Goal: Find specific page/section: Find specific page/section

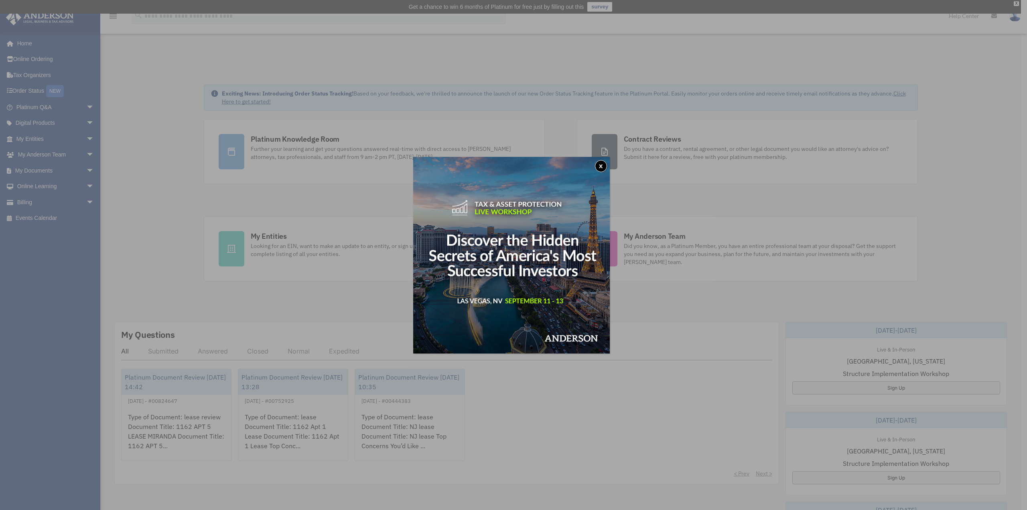
click at [603, 166] on button "x" at bounding box center [601, 166] width 12 height 12
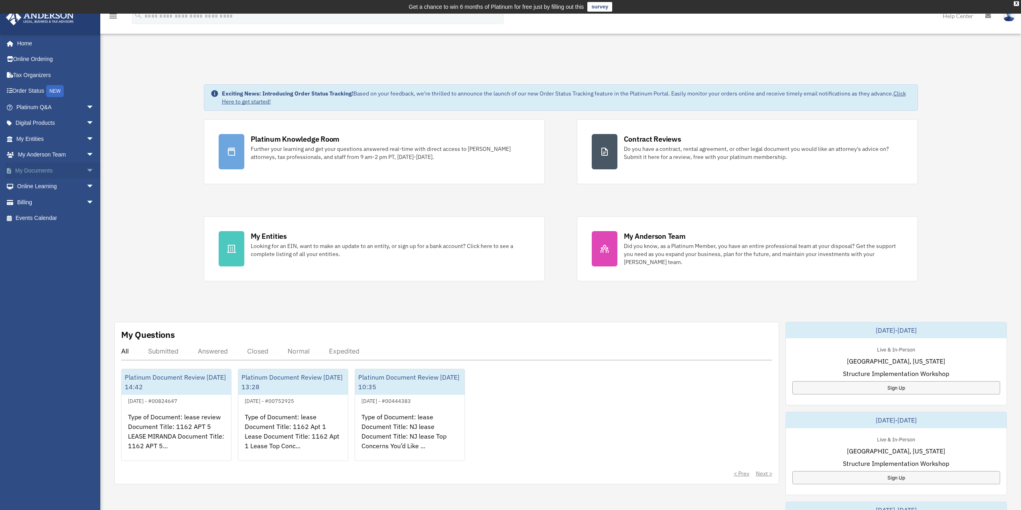
click at [86, 168] on span "arrow_drop_down" at bounding box center [94, 170] width 16 height 16
click at [37, 185] on link "Box" at bounding box center [58, 187] width 95 height 16
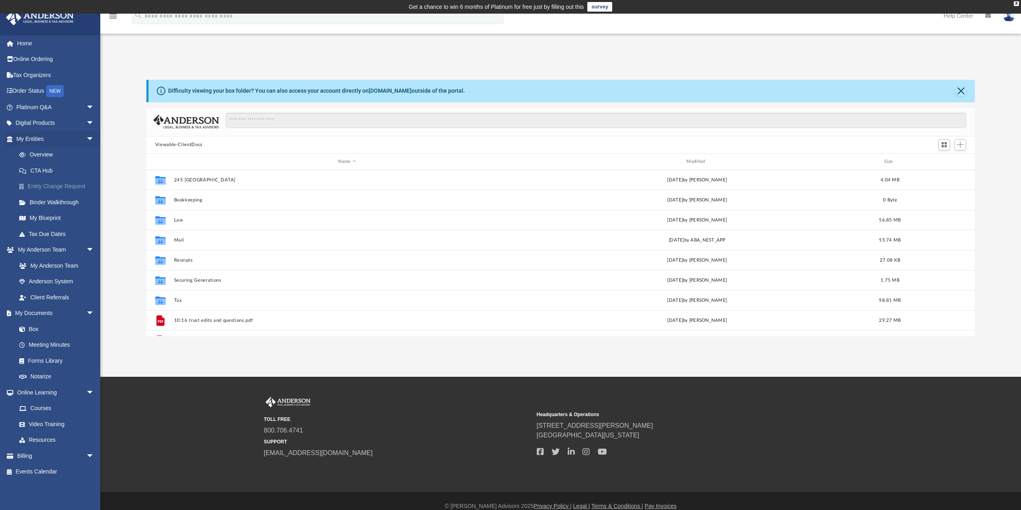
scroll to position [177, 822]
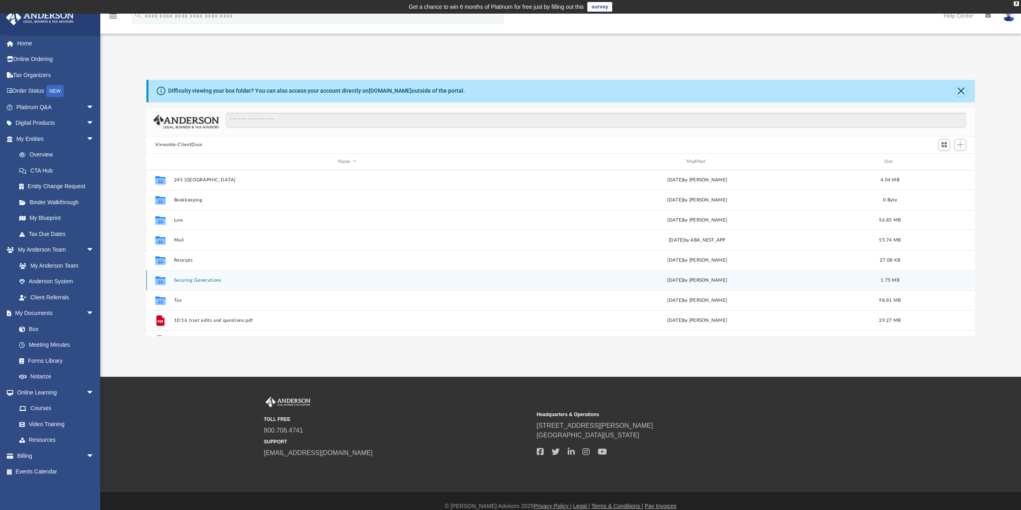
click at [219, 280] on button "Securing Generations" at bounding box center [347, 280] width 347 height 5
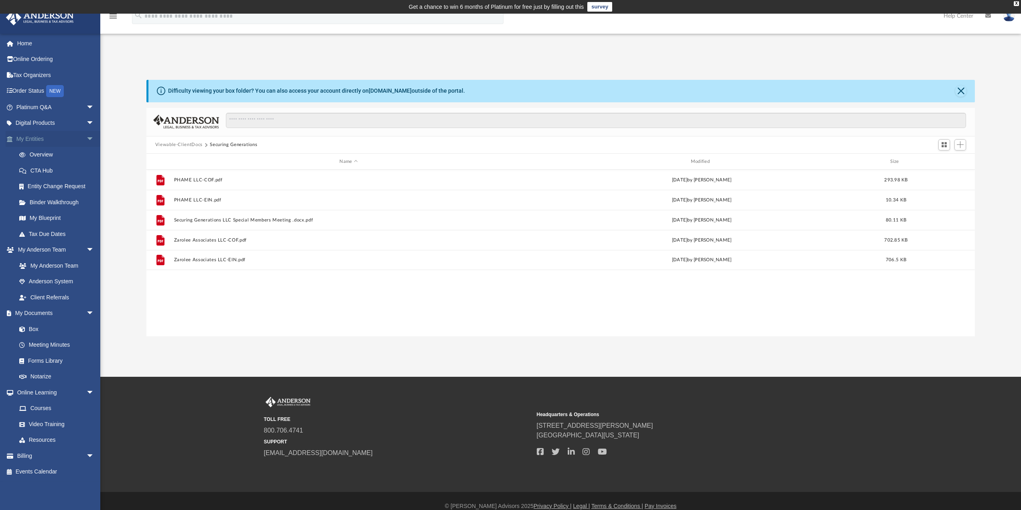
click at [37, 138] on link "My Entities arrow_drop_down" at bounding box center [56, 139] width 101 height 16
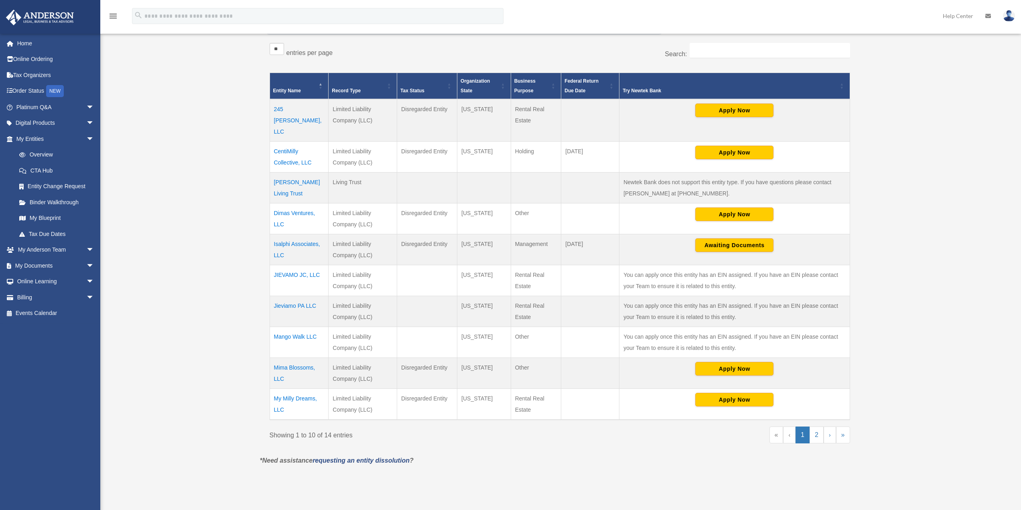
scroll to position [160, 0]
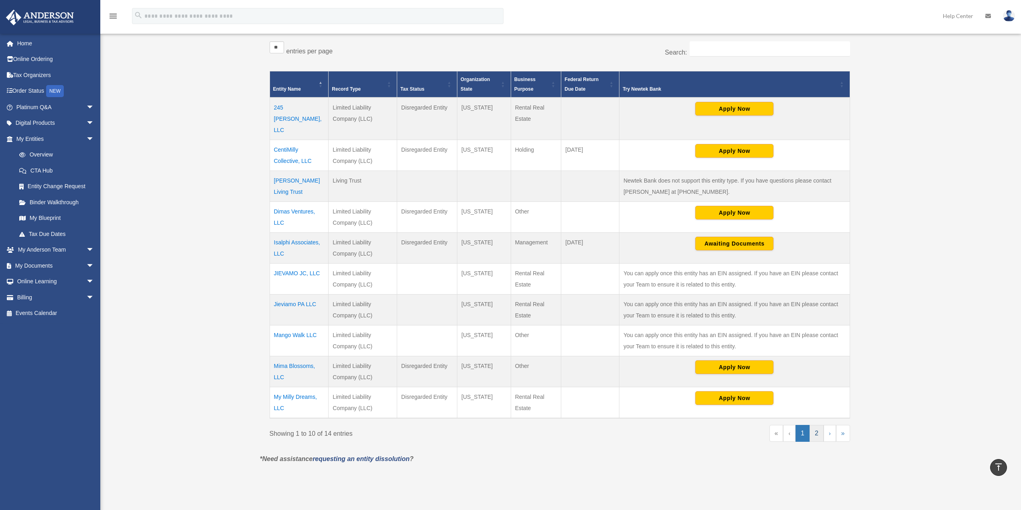
click at [816, 425] on link "2" at bounding box center [817, 433] width 14 height 17
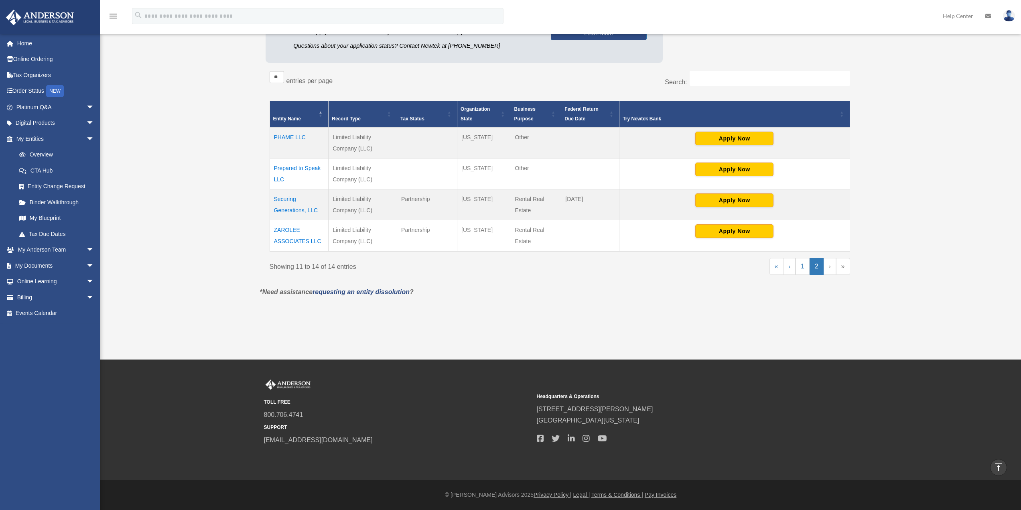
scroll to position [131, 0]
click at [291, 207] on td "Securing Generations, LLC" at bounding box center [299, 204] width 59 height 31
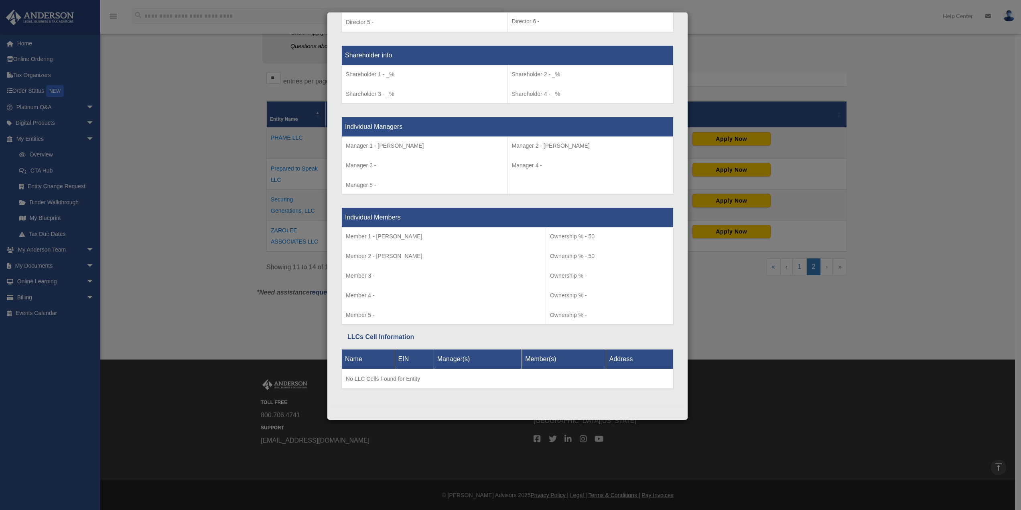
scroll to position [0, 0]
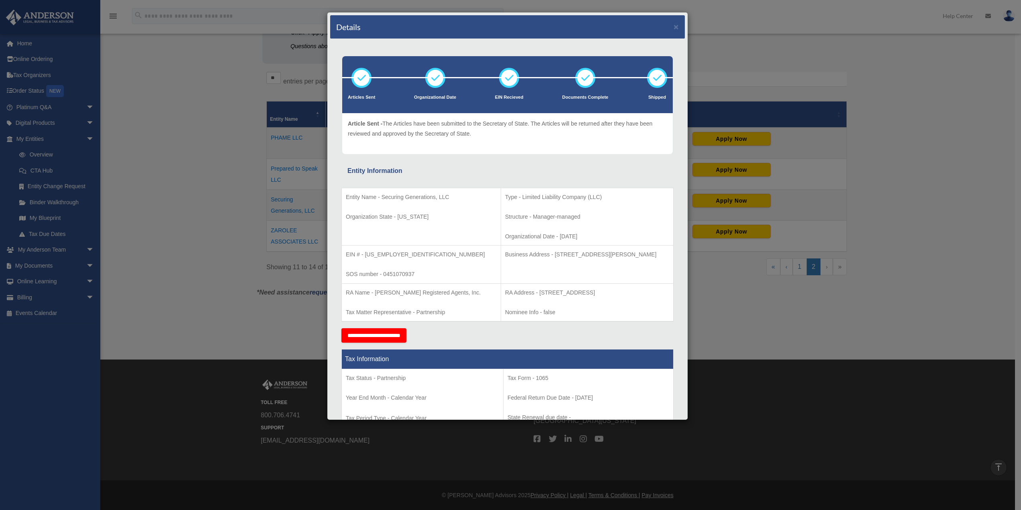
click at [228, 270] on div "Details × Articles Sent Organizational Date" at bounding box center [510, 255] width 1021 height 510
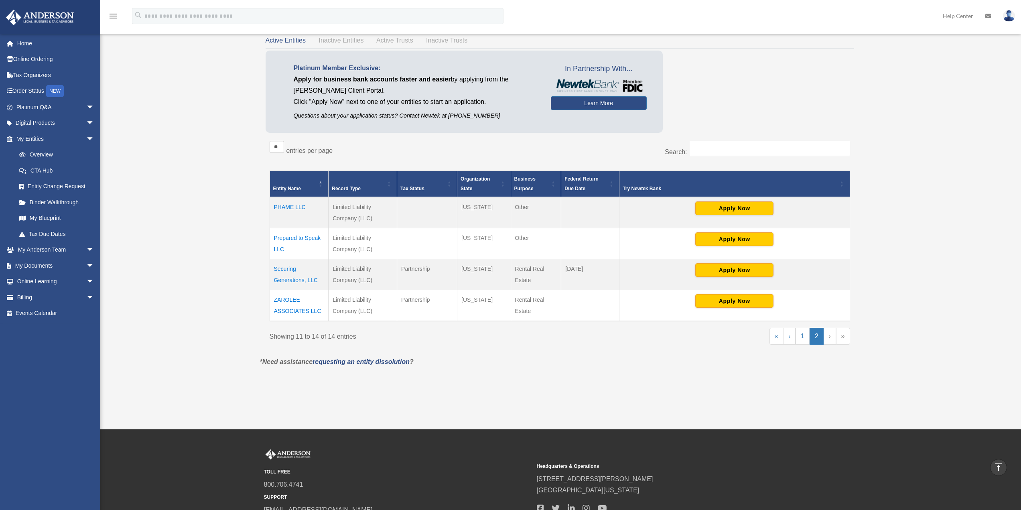
scroll to position [50, 0]
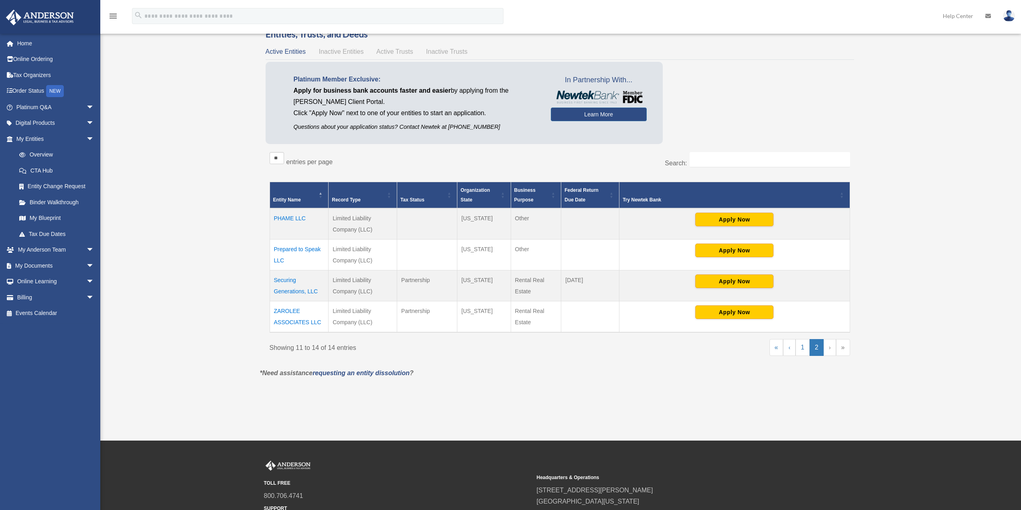
click at [838, 120] on div "Platinum Member Exclusive: Apply for business bank accounts faster and easier b…" at bounding box center [560, 105] width 589 height 86
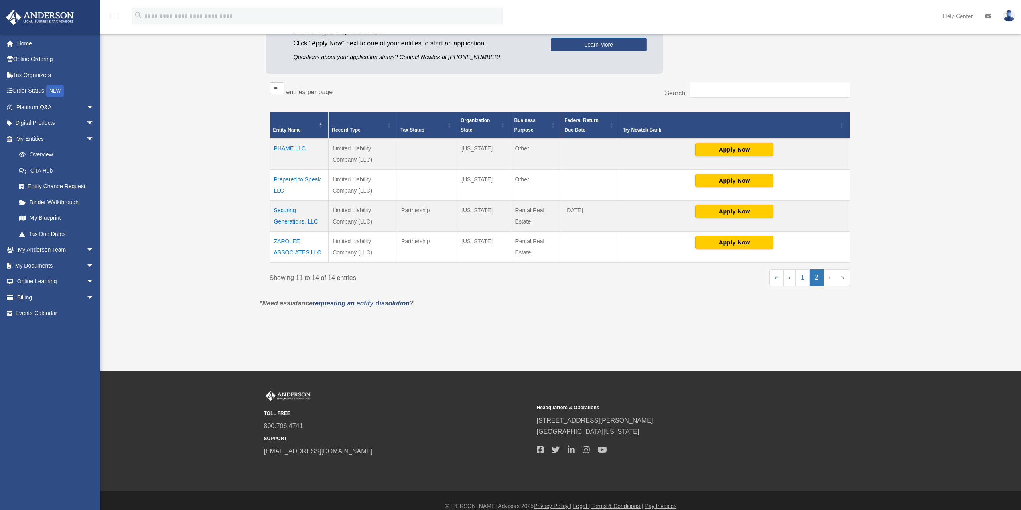
scroll to position [120, 0]
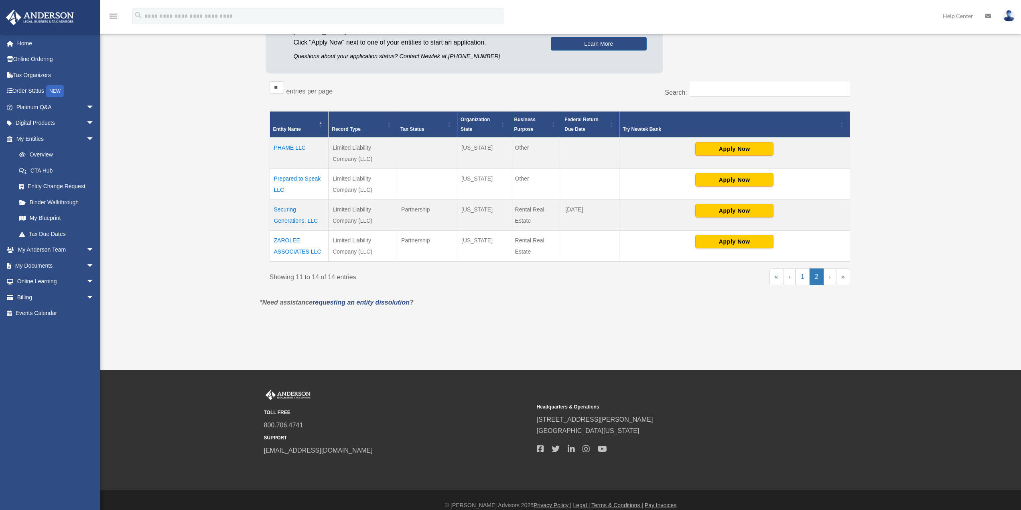
click at [866, 261] on div "Overview date_range Published on Last updated March 13, 2025 April 10, 2020 by …" at bounding box center [561, 136] width 618 height 385
click at [830, 278] on link "›" at bounding box center [830, 276] width 12 height 17
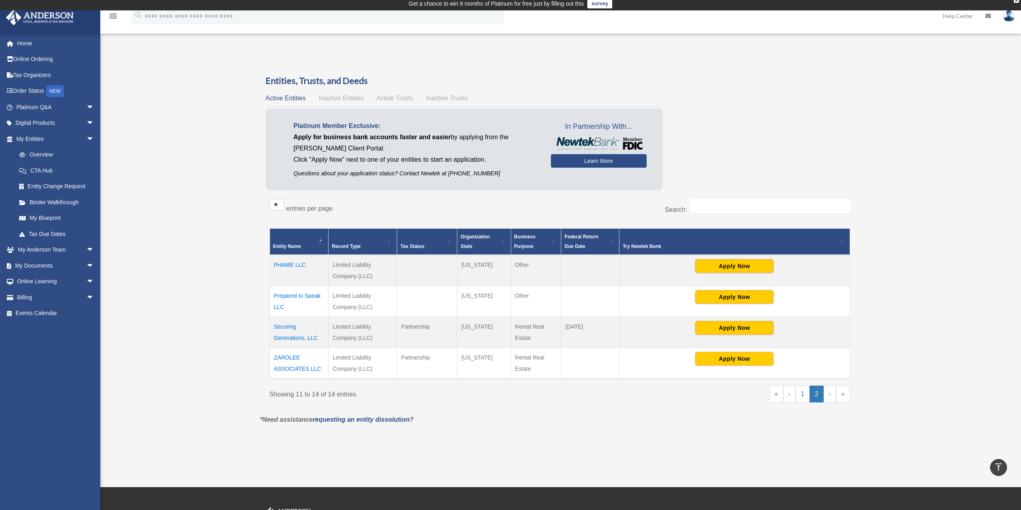
scroll to position [0, 0]
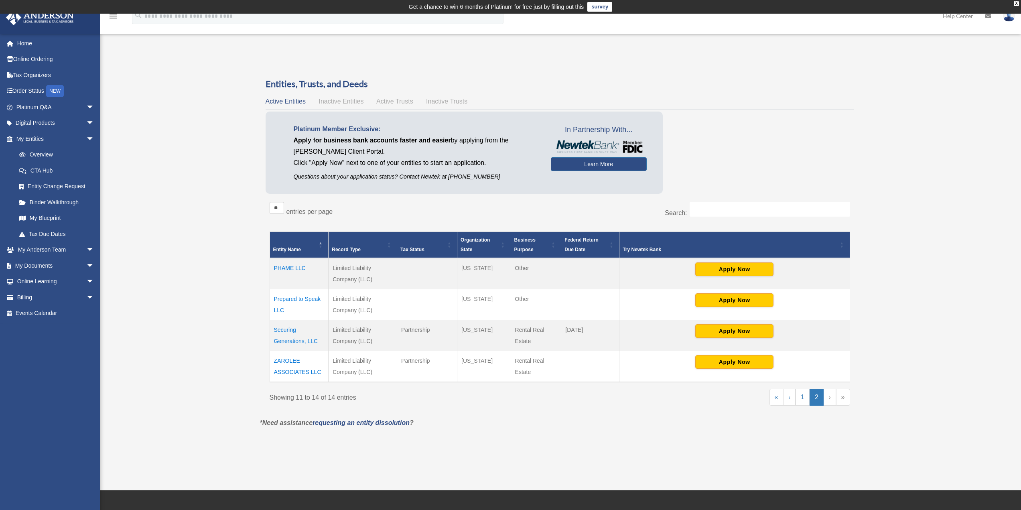
click at [289, 337] on td "Securing Generations, LLC" at bounding box center [299, 335] width 59 height 31
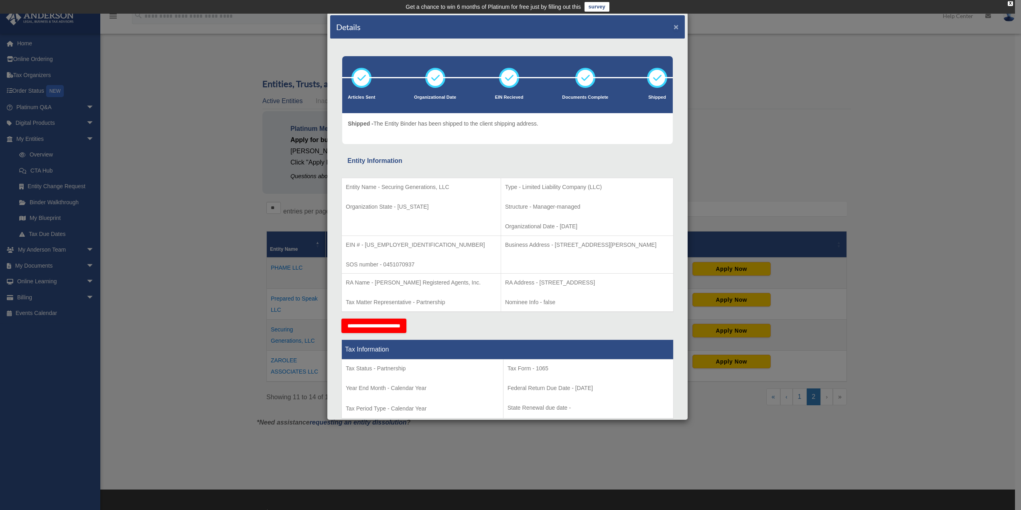
click at [674, 26] on button "×" at bounding box center [676, 26] width 5 height 8
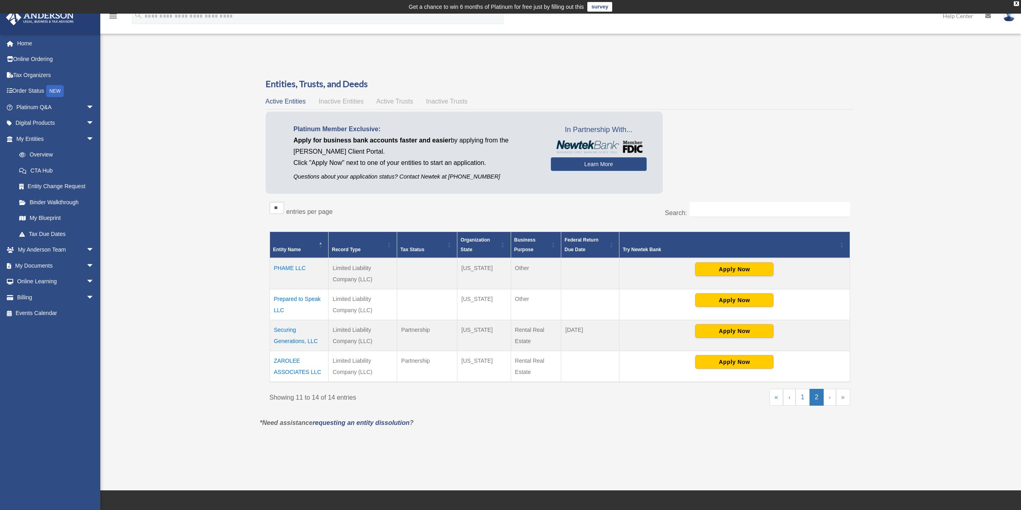
click at [833, 399] on link "›" at bounding box center [830, 397] width 12 height 17
